Goal: Transaction & Acquisition: Purchase product/service

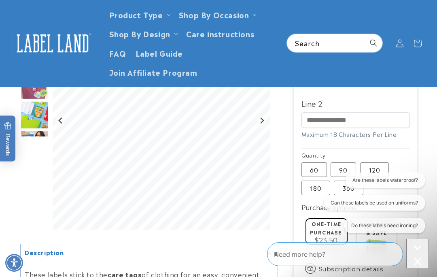
scroll to position [353, 0]
click at [414, 257] on icon "Close conversation starters" at bounding box center [418, 261] width 8 height 8
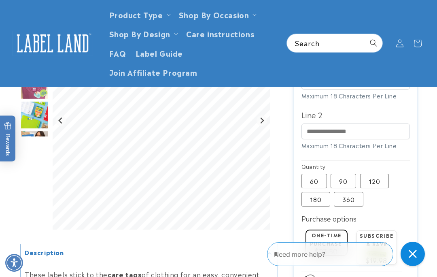
scroll to position [324, 0]
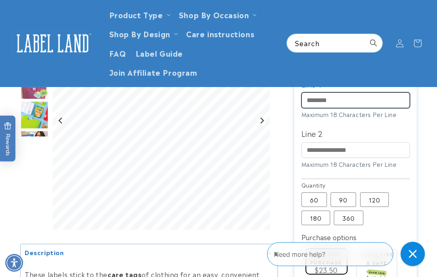
click at [393, 98] on input "Line 1" at bounding box center [356, 100] width 109 height 16
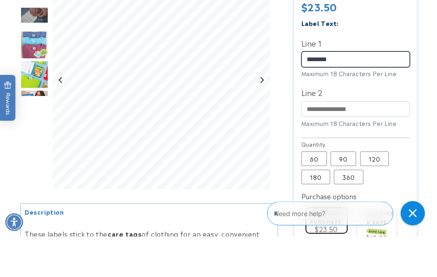
type input "********"
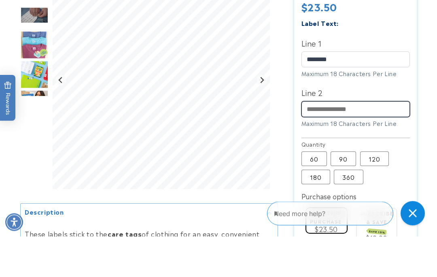
click at [343, 142] on input "Line 2" at bounding box center [356, 150] width 109 height 16
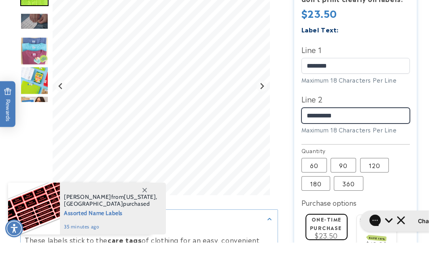
click at [319, 142] on input "**********" at bounding box center [356, 150] width 109 height 16
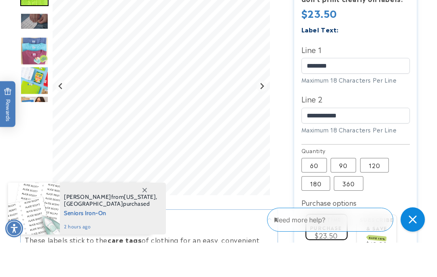
scroll to position [358, 0]
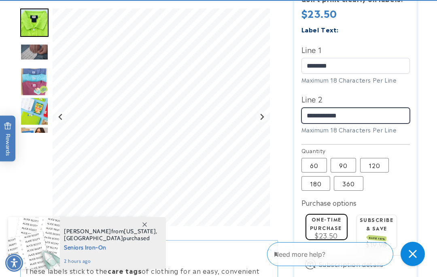
type input "**********"
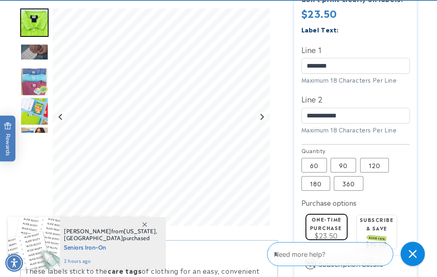
click at [25, 56] on img "Go to slide 3" at bounding box center [34, 52] width 28 height 17
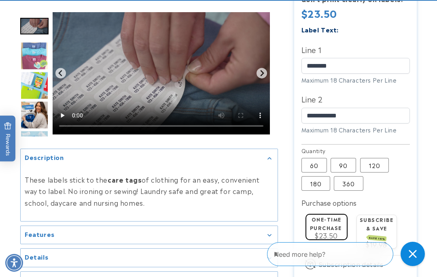
click at [32, 64] on img "Go to slide 4" at bounding box center [34, 56] width 28 height 28
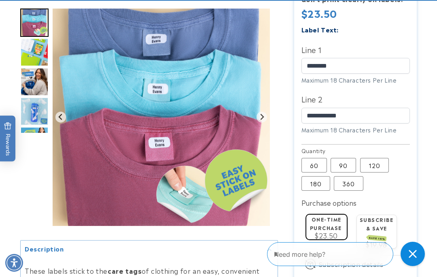
click at [36, 59] on img "Go to slide 5" at bounding box center [34, 52] width 28 height 28
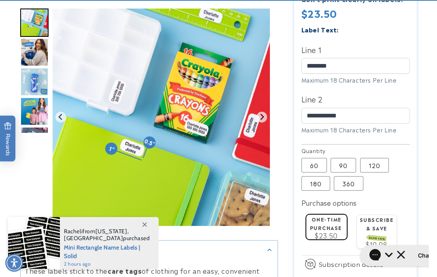
click at [32, 81] on img "Go to slide 7" at bounding box center [34, 82] width 28 height 28
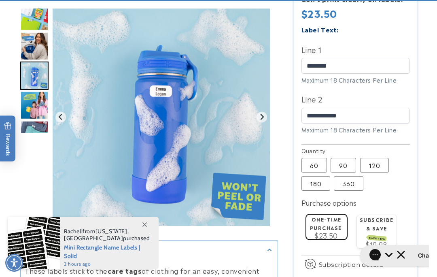
click at [35, 55] on img "Go to slide 6" at bounding box center [34, 46] width 28 height 28
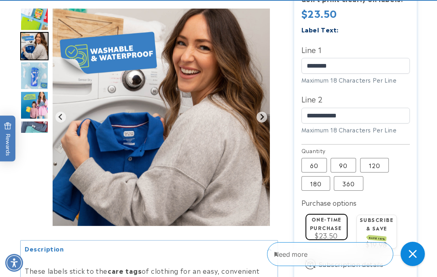
click at [32, 111] on img "Go to slide 8" at bounding box center [34, 105] width 28 height 28
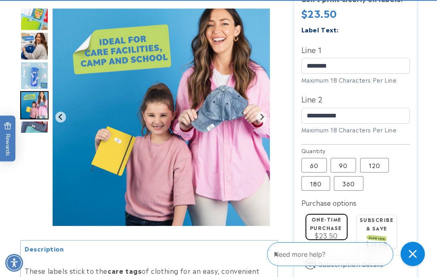
click at [39, 133] on img "Go to slide 9" at bounding box center [34, 135] width 28 height 28
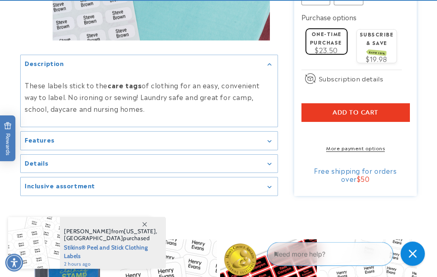
scroll to position [552, 0]
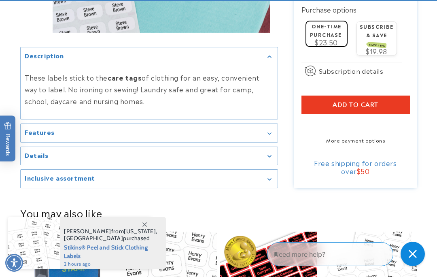
click at [249, 137] on div "Features" at bounding box center [149, 133] width 249 height 6
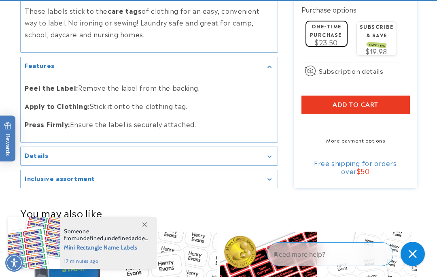
click at [73, 159] on div "Details" at bounding box center [149, 156] width 249 height 6
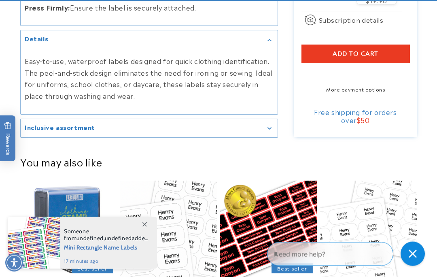
scroll to position [603, 0]
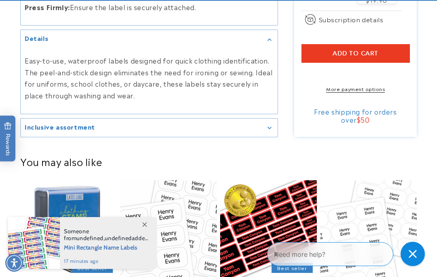
click at [56, 128] on h2 "Inclusive assortment" at bounding box center [60, 127] width 70 height 8
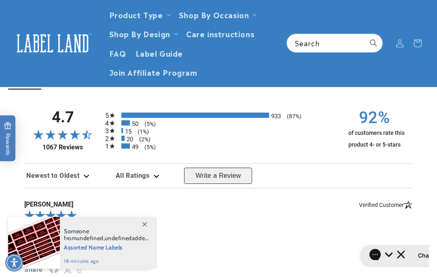
scroll to position [877, 0]
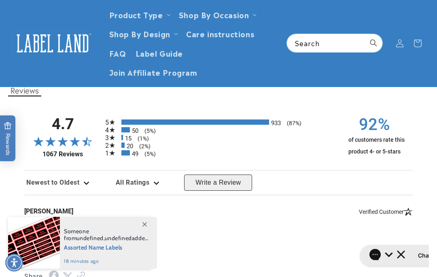
click at [115, 151] on icon "49 1-star reviews, 5% of total reviews" at bounding box center [112, 153] width 7 height 5
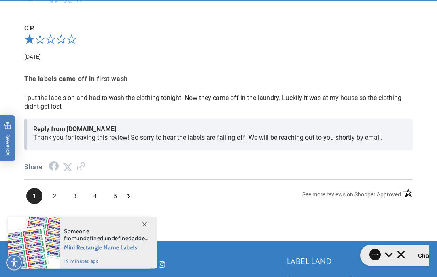
scroll to position [1352, 0]
click at [94, 192] on span "4" at bounding box center [95, 196] width 16 height 16
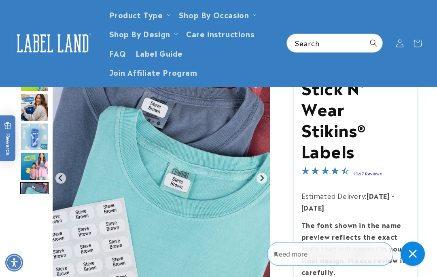
scroll to position [0, 0]
